Goal: Information Seeking & Learning: Check status

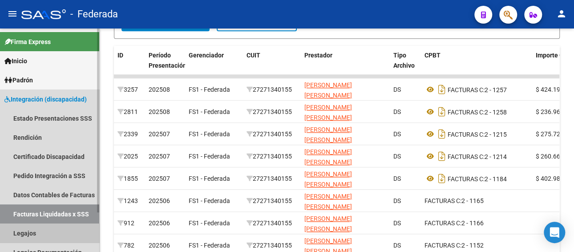
click at [53, 226] on link "Legajos" at bounding box center [49, 232] width 99 height 19
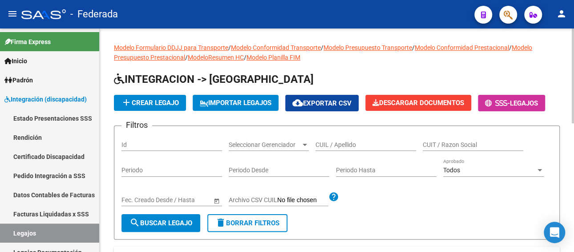
click at [332, 145] on input "CUIL / Apellido" at bounding box center [365, 145] width 101 height 8
paste input "[PERSON_NAME]"
click at [183, 222] on span "search Buscar Legajo" at bounding box center [160, 223] width 63 height 8
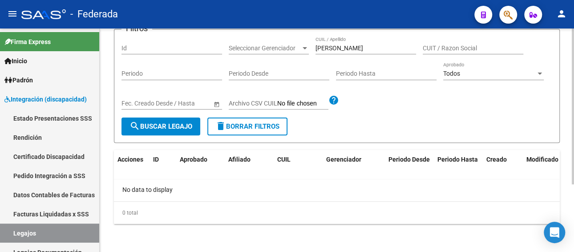
click at [374, 47] on input "[PERSON_NAME]" at bounding box center [365, 48] width 101 height 8
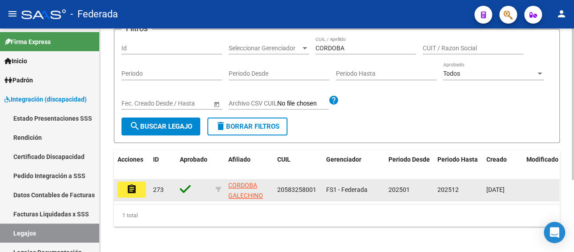
drag, startPoint x: 315, startPoint y: 190, endPoint x: 273, endPoint y: 190, distance: 42.3
click at [273, 190] on div "assignment 273 CORDOBA GALECHINO [PERSON_NAME] 20583258001 FS1 - Federada 20250…" at bounding box center [416, 190] width 605 height 22
copy div "20583258001"
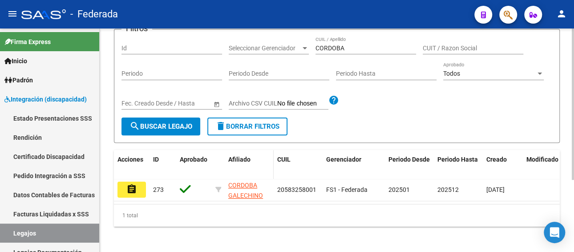
scroll to position [8, 0]
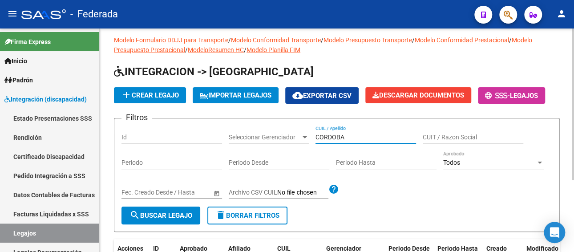
drag, startPoint x: 350, startPoint y: 135, endPoint x: 314, endPoint y: 138, distance: 36.1
click at [314, 138] on div "Filtros Id Seleccionar Gerenciador Seleccionar Gerenciador CORDOBA CUIL / Apell…" at bounding box center [336, 165] width 431 height 81
paste input "20583258001"
type input "20583258001"
click at [185, 217] on span "search Buscar Legajo" at bounding box center [160, 215] width 63 height 8
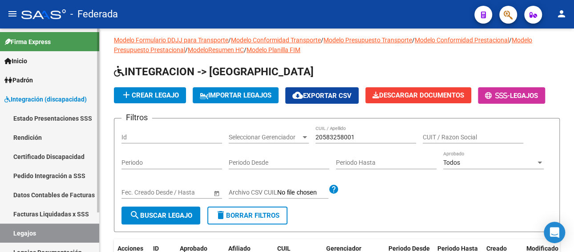
click at [54, 208] on link "Facturas Liquidadas x SSS" at bounding box center [49, 213] width 99 height 19
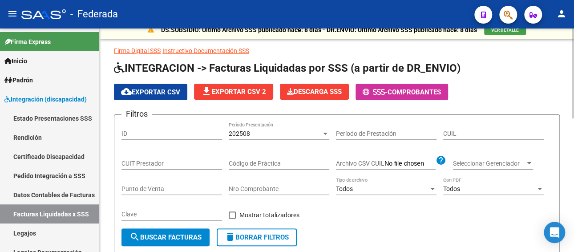
click at [295, 136] on div "202508 Período Presentación" at bounding box center [279, 131] width 101 height 18
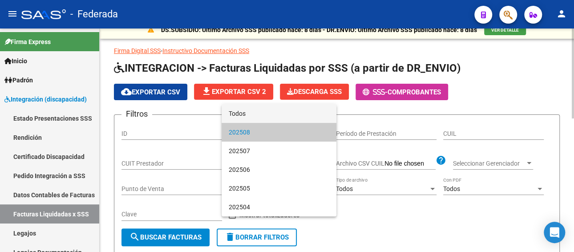
click at [273, 116] on span "Todos" at bounding box center [279, 113] width 101 height 19
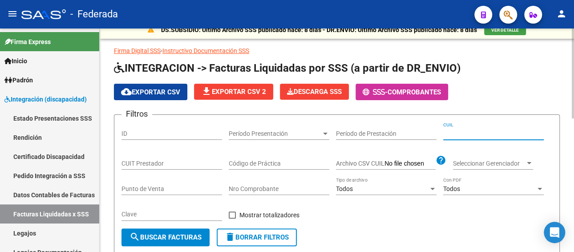
click at [469, 132] on input "CUIL" at bounding box center [493, 134] width 101 height 8
paste input "20-58325800-1"
type input "20-58325800-1"
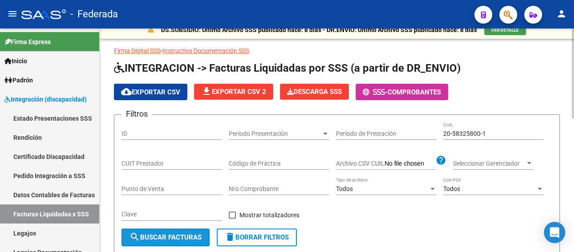
click at [174, 236] on span "search Buscar Facturas" at bounding box center [165, 237] width 72 height 8
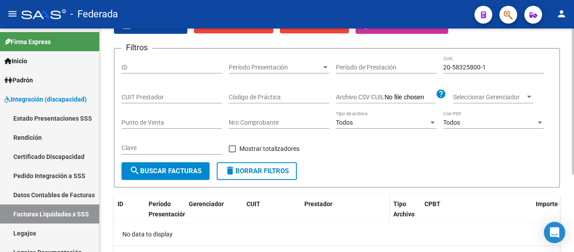
scroll to position [29, 0]
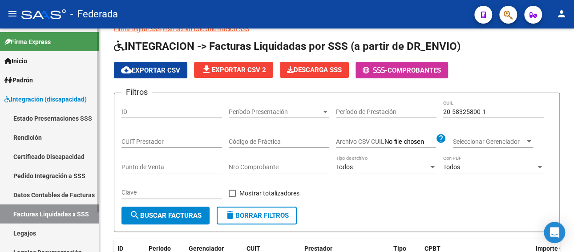
click at [36, 227] on link "Legajos" at bounding box center [49, 232] width 99 height 19
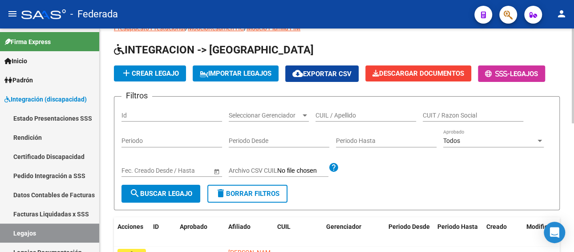
click at [340, 119] on div "CUIL / Apellido" at bounding box center [365, 113] width 101 height 18
paste input "[PERSON_NAME]"
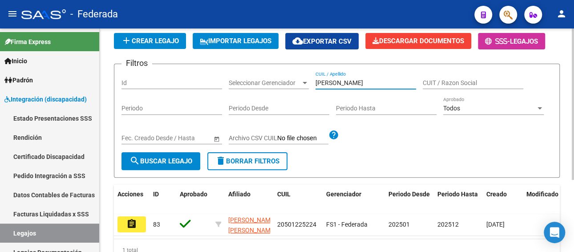
scroll to position [106, 0]
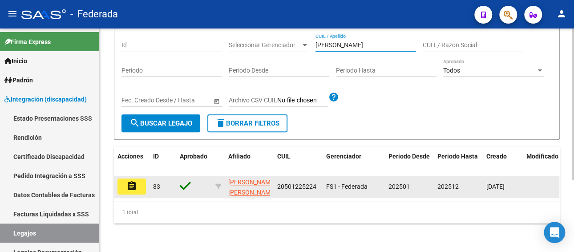
type input "[PERSON_NAME]"
drag, startPoint x: 320, startPoint y: 180, endPoint x: 274, endPoint y: 179, distance: 46.3
click at [274, 179] on datatable-body-cell "20501225224" at bounding box center [298, 187] width 49 height 22
copy span "20501225224"
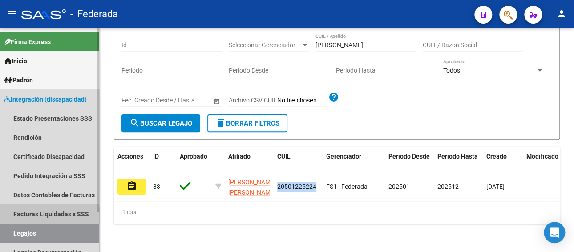
click at [43, 215] on link "Facturas Liquidadas x SSS" at bounding box center [49, 213] width 99 height 19
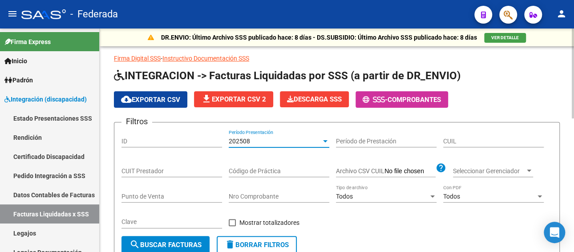
click at [276, 139] on div "202508" at bounding box center [275, 141] width 93 height 8
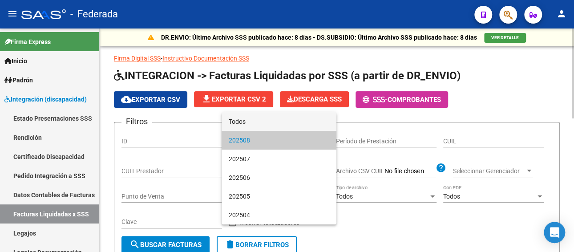
click at [266, 123] on span "Todos" at bounding box center [279, 121] width 101 height 19
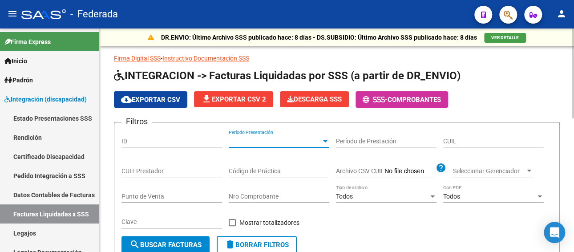
click at [478, 139] on input "CUIL" at bounding box center [493, 141] width 101 height 8
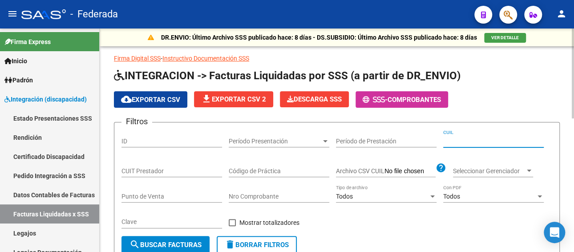
paste input "20-50122522-4"
type input "20-50122522-4"
click at [177, 244] on span "search Buscar Facturas" at bounding box center [165, 245] width 72 height 8
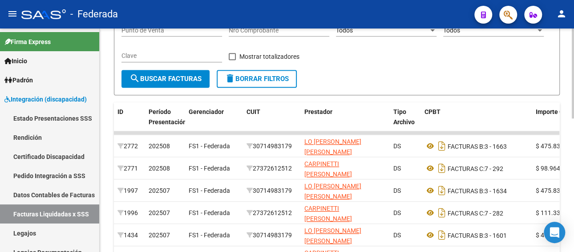
scroll to position [178, 0]
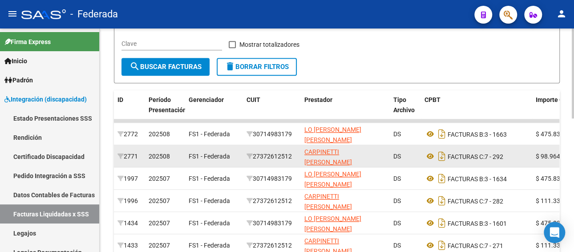
drag, startPoint x: 298, startPoint y: 158, endPoint x: 253, endPoint y: 158, distance: 44.9
click at [253, 158] on datatable-body-cell "27372612512" at bounding box center [272, 156] width 58 height 22
copy div "27372612512"
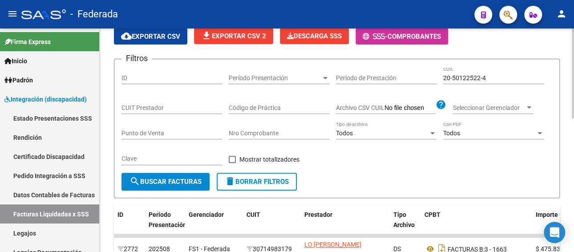
scroll to position [44, 0]
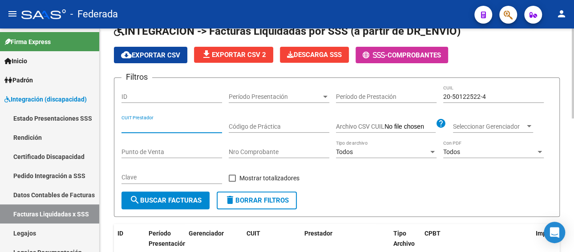
click at [170, 124] on input "CUIT Prestador" at bounding box center [171, 127] width 101 height 8
paste input "27-37261251-2"
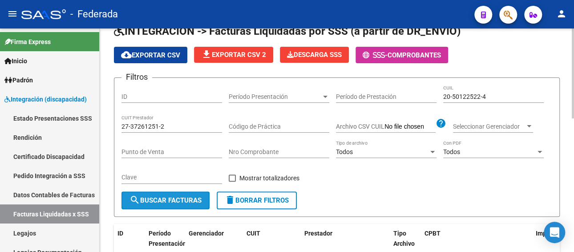
click at [174, 201] on span "search Buscar Facturas" at bounding box center [165, 200] width 72 height 8
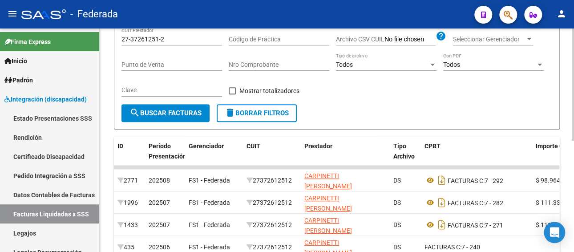
scroll to position [87, 0]
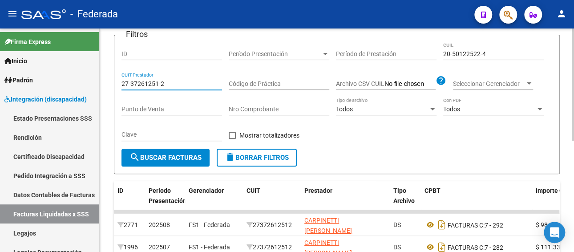
paste input "57610669-1"
drag, startPoint x: 170, startPoint y: 80, endPoint x: 105, endPoint y: 80, distance: 65.0
click at [105, 80] on div "DR.ENVIO: Último Archivo SSS publicado hace: 8 [PERSON_NAME] - DS.SUBSIDIO: Últ…" at bounding box center [337, 159] width 474 height 437
type input "27-57610669-1"
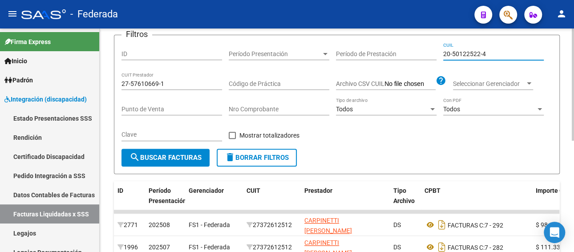
drag, startPoint x: 495, startPoint y: 50, endPoint x: 425, endPoint y: 53, distance: 70.3
click at [425, 53] on div "Filtros ID Período Presentación Período Presentación Período de Prestación 20-5…" at bounding box center [336, 95] width 431 height 106
paste input "27-57610669-1"
type input "27-57610669-1"
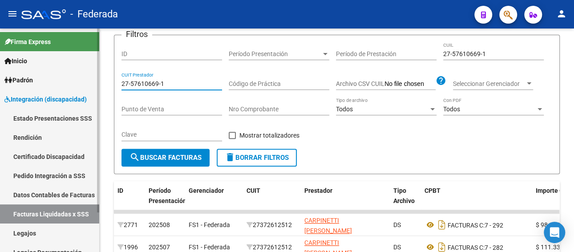
drag, startPoint x: 170, startPoint y: 82, endPoint x: 91, endPoint y: 85, distance: 79.7
click at [91, 85] on mat-sidenav-container "Firma Express Inicio Calendario SSS Instructivos [PERSON_NAME] Afiliados Empadr…" at bounding box center [287, 139] width 574 height 223
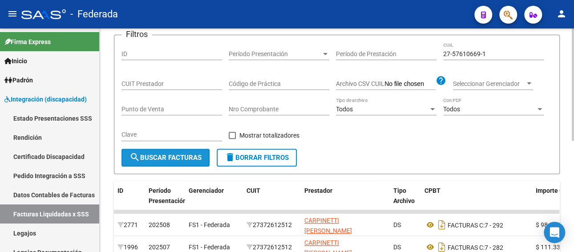
click at [167, 156] on span "search Buscar Facturas" at bounding box center [165, 158] width 72 height 8
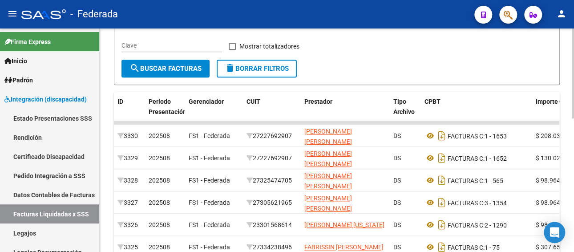
scroll to position [221, 0]
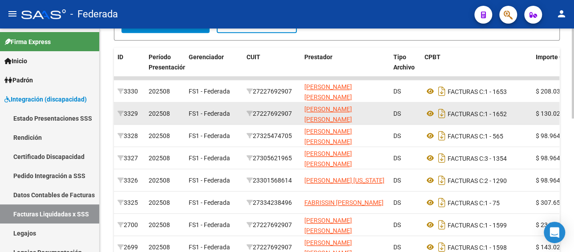
drag, startPoint x: 297, startPoint y: 111, endPoint x: 254, endPoint y: 108, distance: 43.7
click at [254, 108] on datatable-body-cell "27227692907" at bounding box center [272, 113] width 58 height 22
copy div "27227692907"
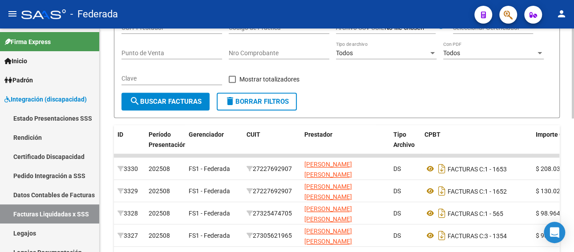
scroll to position [43, 0]
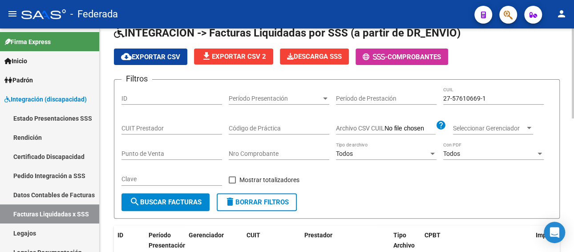
click at [150, 133] on div "CUIT Prestador" at bounding box center [171, 126] width 101 height 18
paste input "27-22769290-7"
type input "27-22769290-7"
click at [162, 204] on span "search Buscar Facturas" at bounding box center [165, 202] width 72 height 8
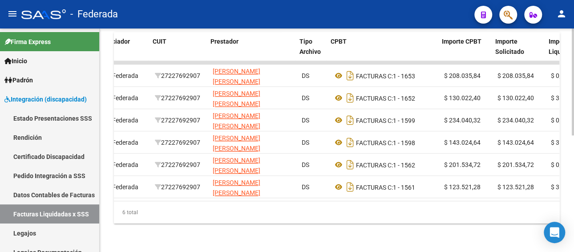
scroll to position [0, 96]
